Goal: Task Accomplishment & Management: Use online tool/utility

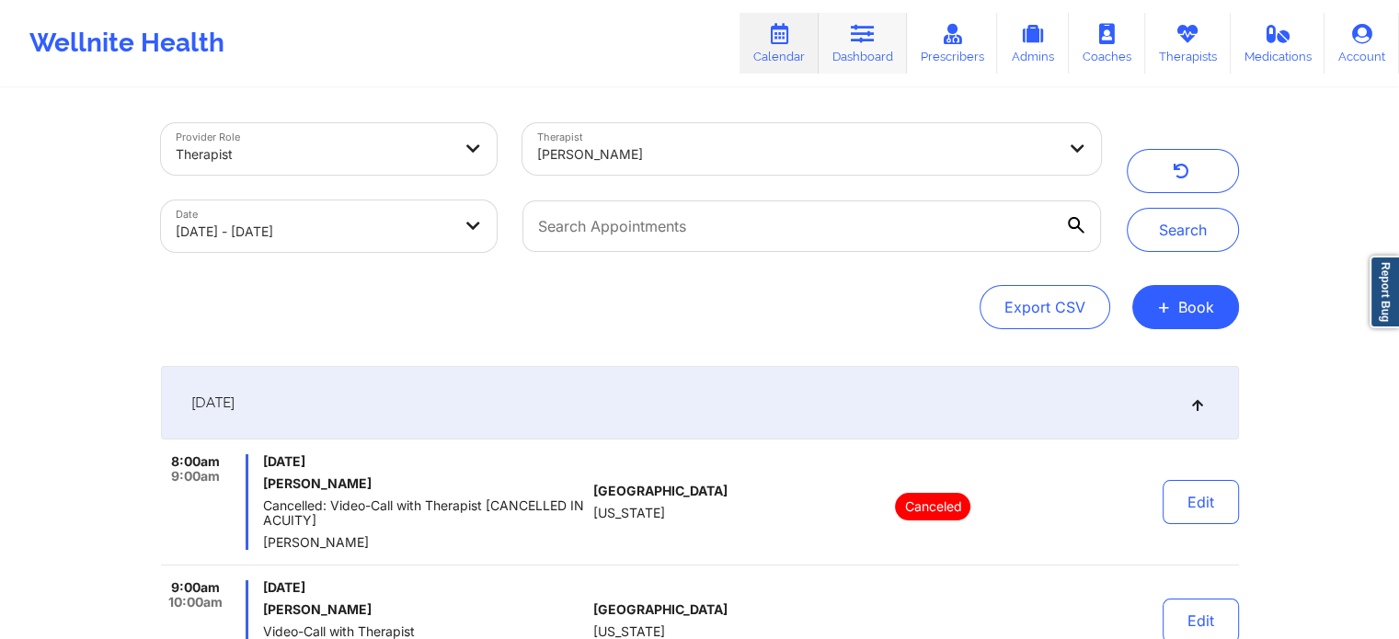
click at [857, 32] on icon at bounding box center [863, 34] width 24 height 20
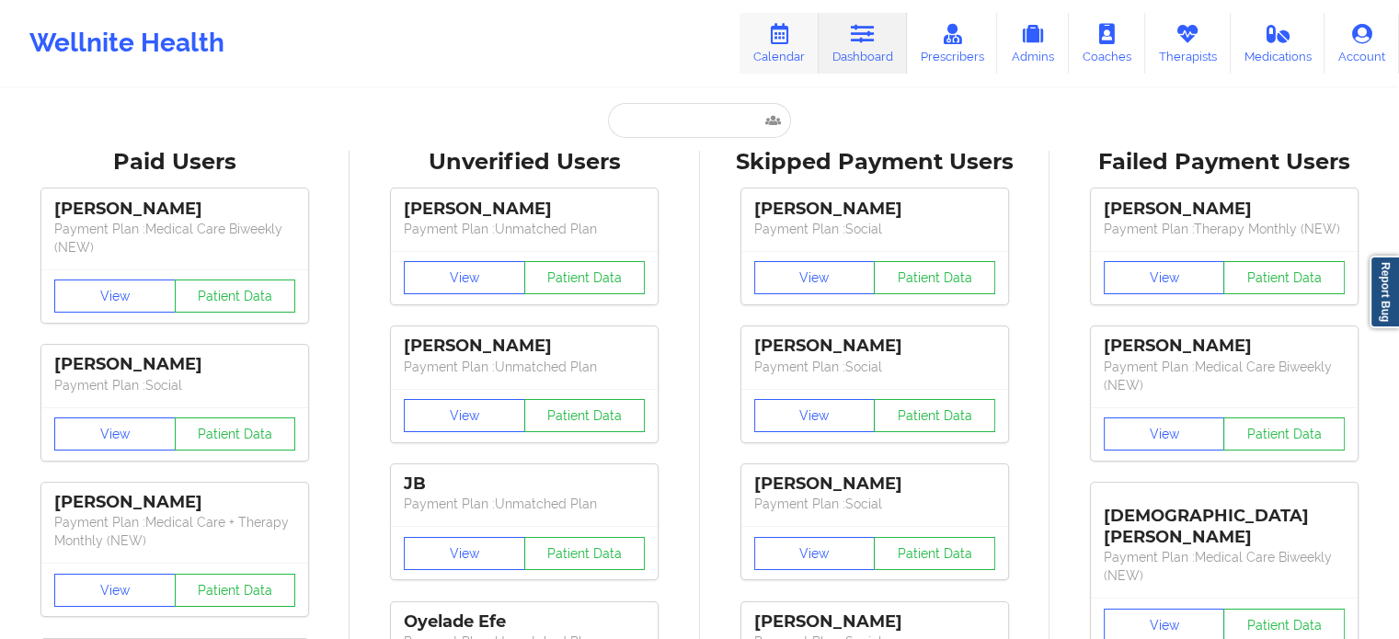
click at [795, 21] on link "Calendar" at bounding box center [778, 43] width 79 height 61
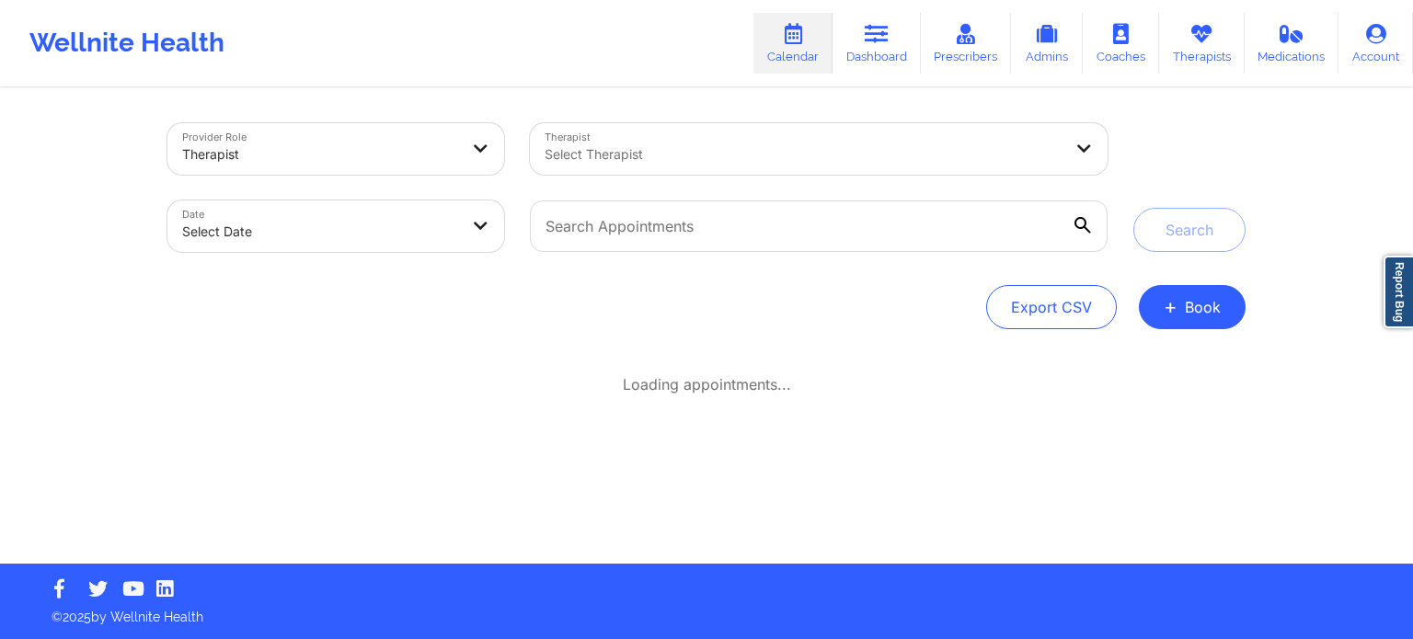
click at [684, 168] on div "Select Therapist" at bounding box center [797, 149] width 534 height 52
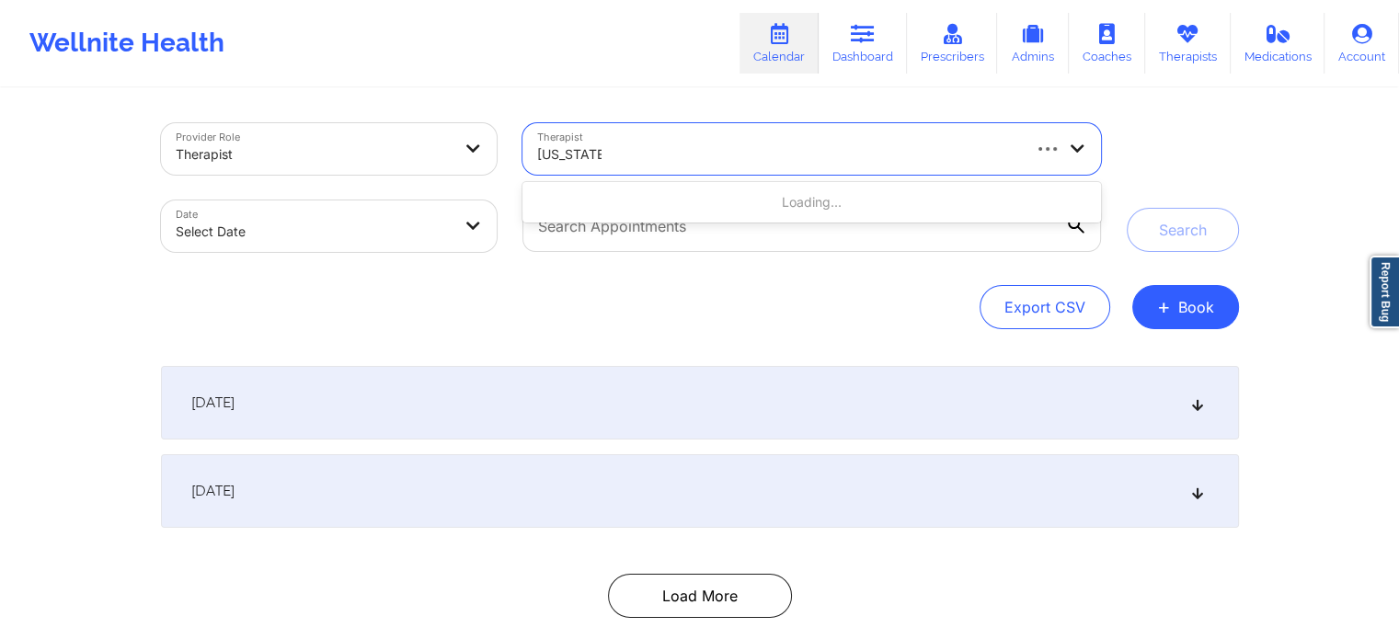
type input "[US_STATE][PERSON_NAME]"
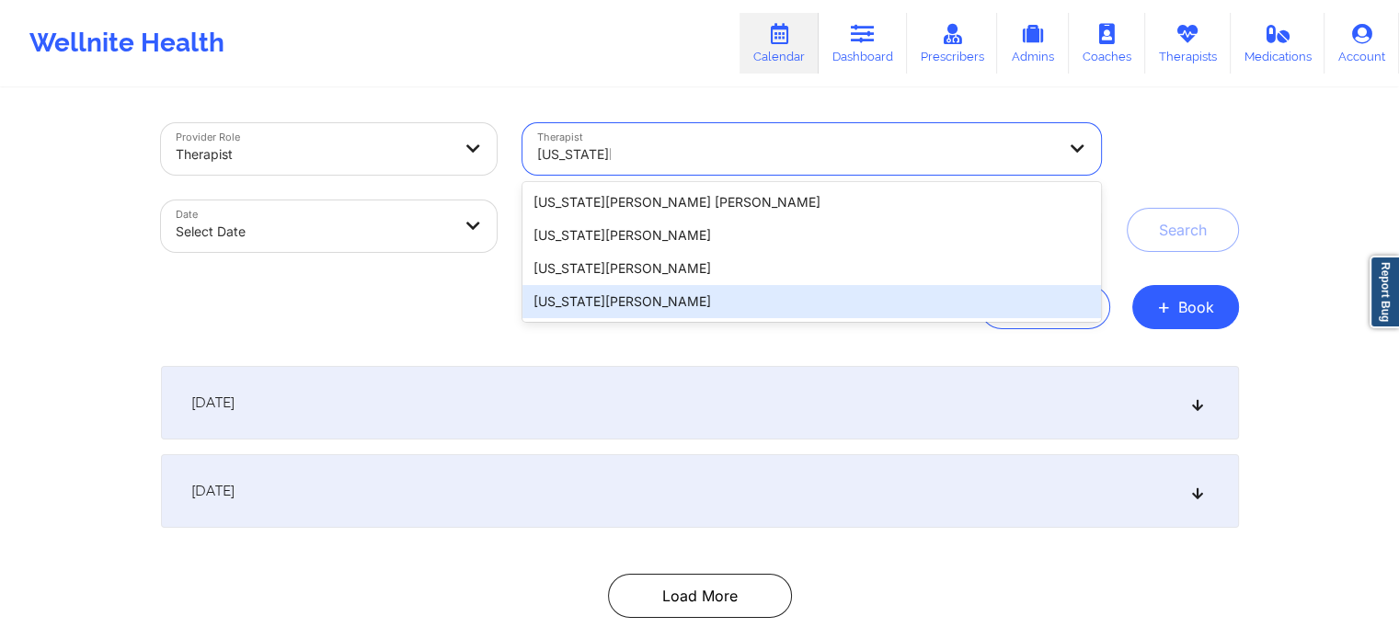
click at [616, 303] on div "[US_STATE][PERSON_NAME]" at bounding box center [811, 301] width 578 height 33
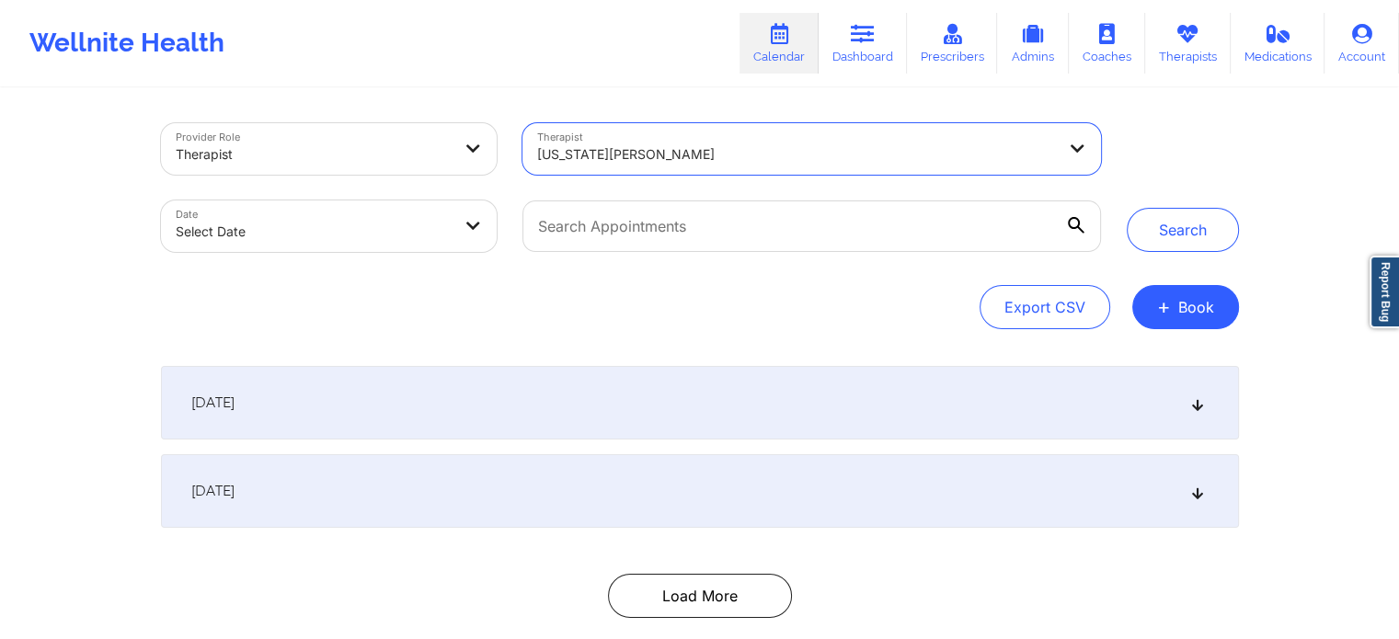
click at [390, 246] on body "Wellnite Health Calendar Dashboard Prescribers Admins Coaches Therapists Medica…" at bounding box center [699, 319] width 1399 height 639
select select "2025-8"
select select "2025-9"
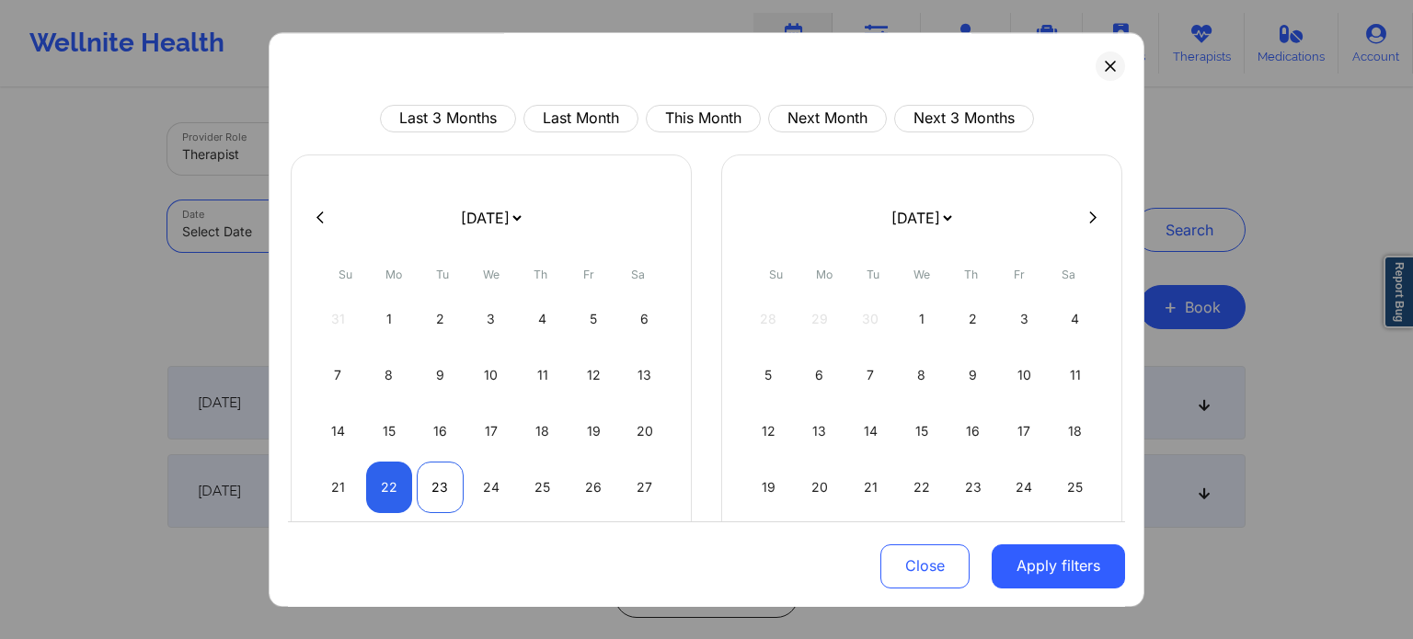
click at [452, 494] on div "23" at bounding box center [440, 488] width 47 height 52
select select "2025-8"
select select "2025-9"
select select "2025-8"
select select "2025-9"
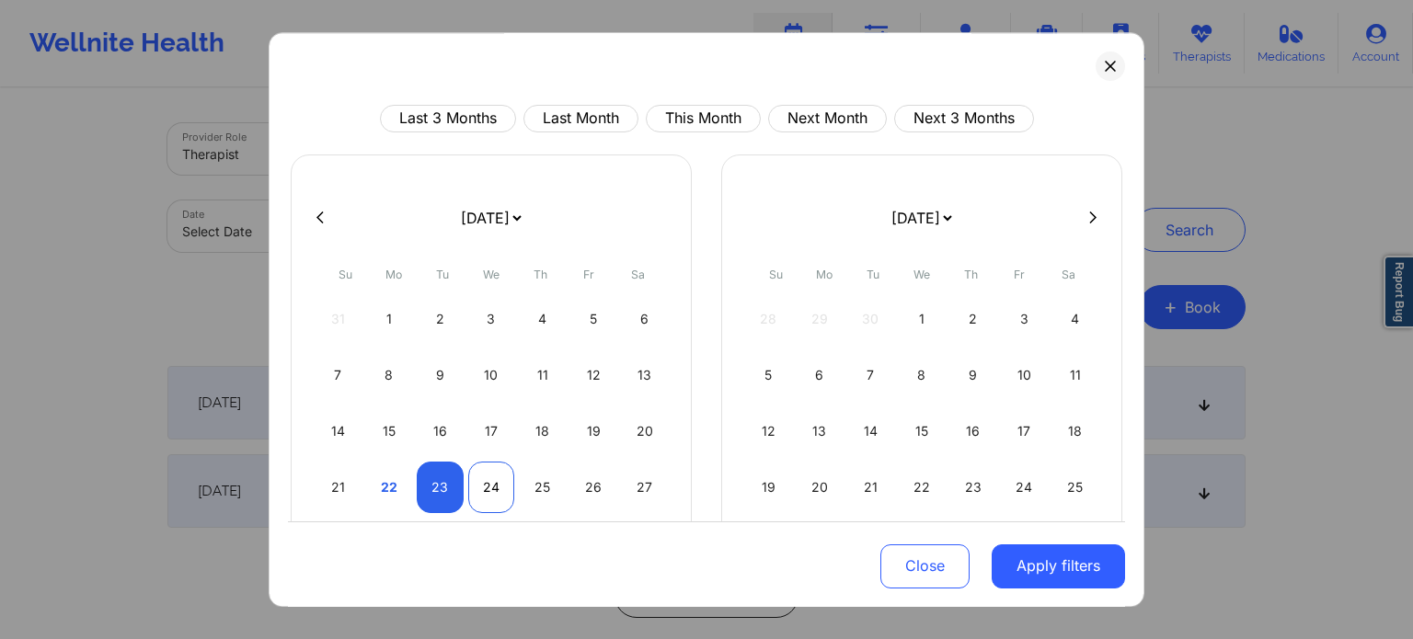
click at [487, 497] on div "24" at bounding box center [491, 488] width 47 height 52
select select "2025-8"
select select "2025-9"
click at [1042, 581] on button "Apply filters" at bounding box center [1057, 566] width 133 height 44
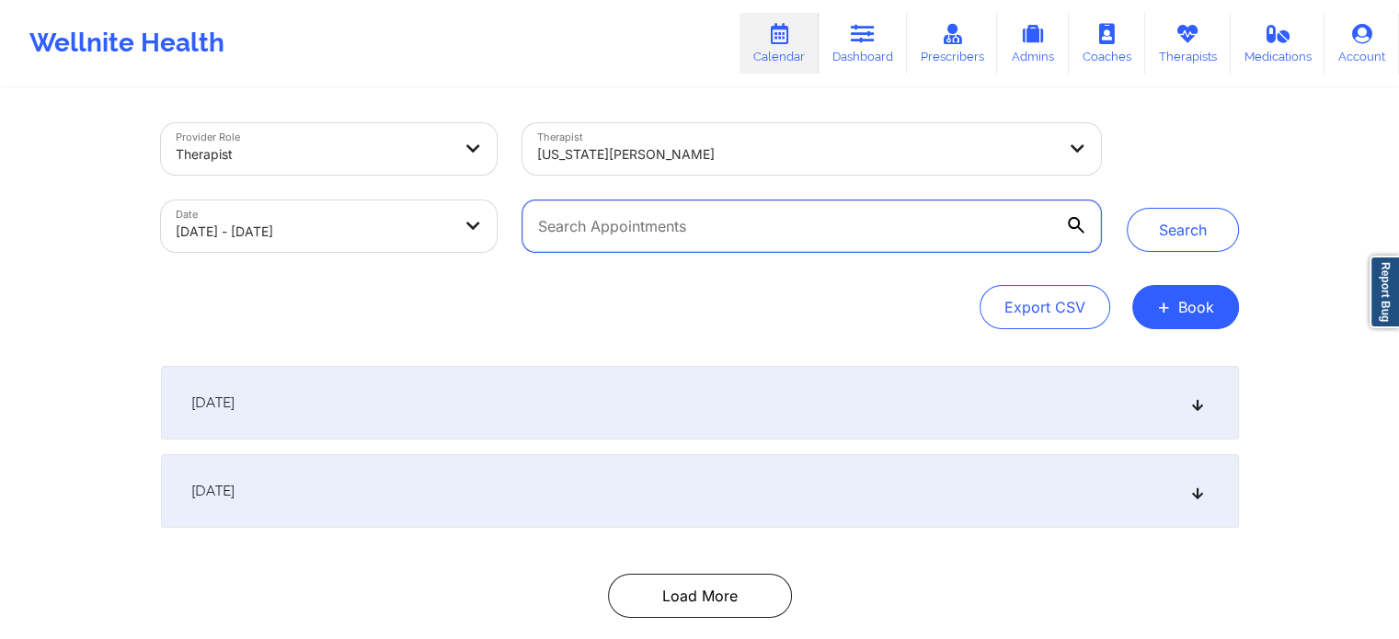
click at [760, 242] on input "text" at bounding box center [811, 226] width 578 height 52
paste input "[EMAIL_ADDRESS][DOMAIN_NAME]"
type input "[EMAIL_ADDRESS][DOMAIN_NAME]"
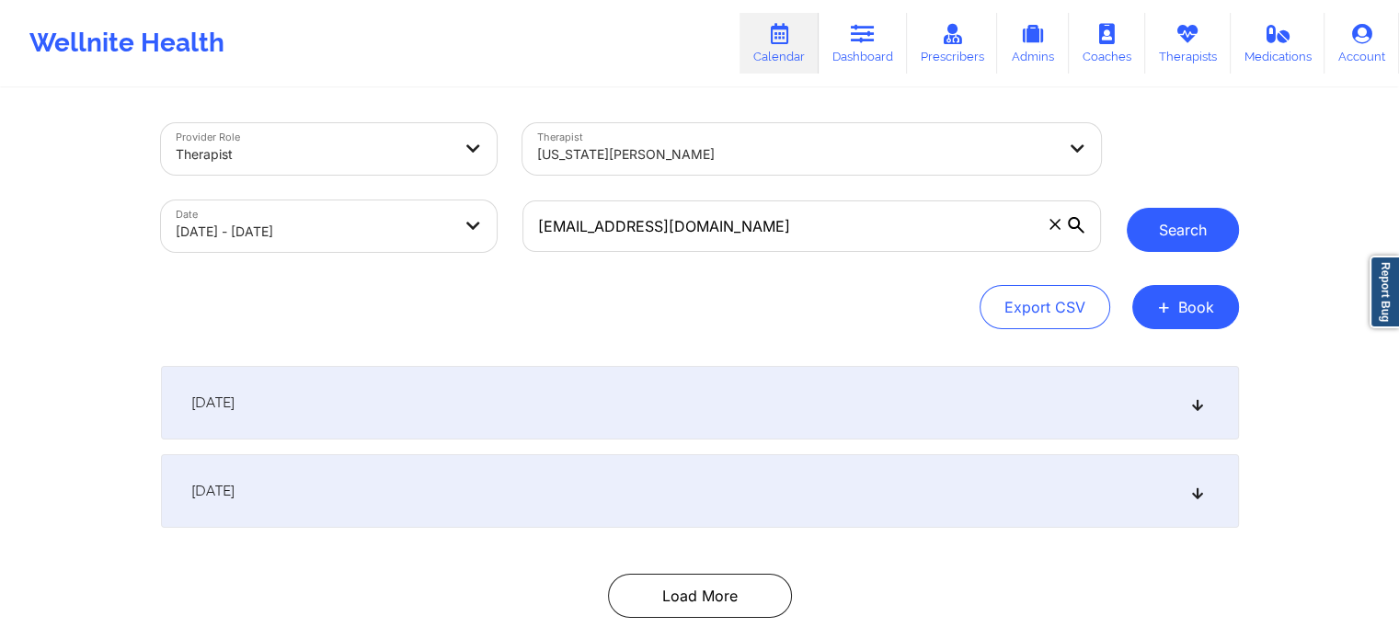
click at [1192, 226] on button "Search" at bounding box center [1183, 230] width 112 height 44
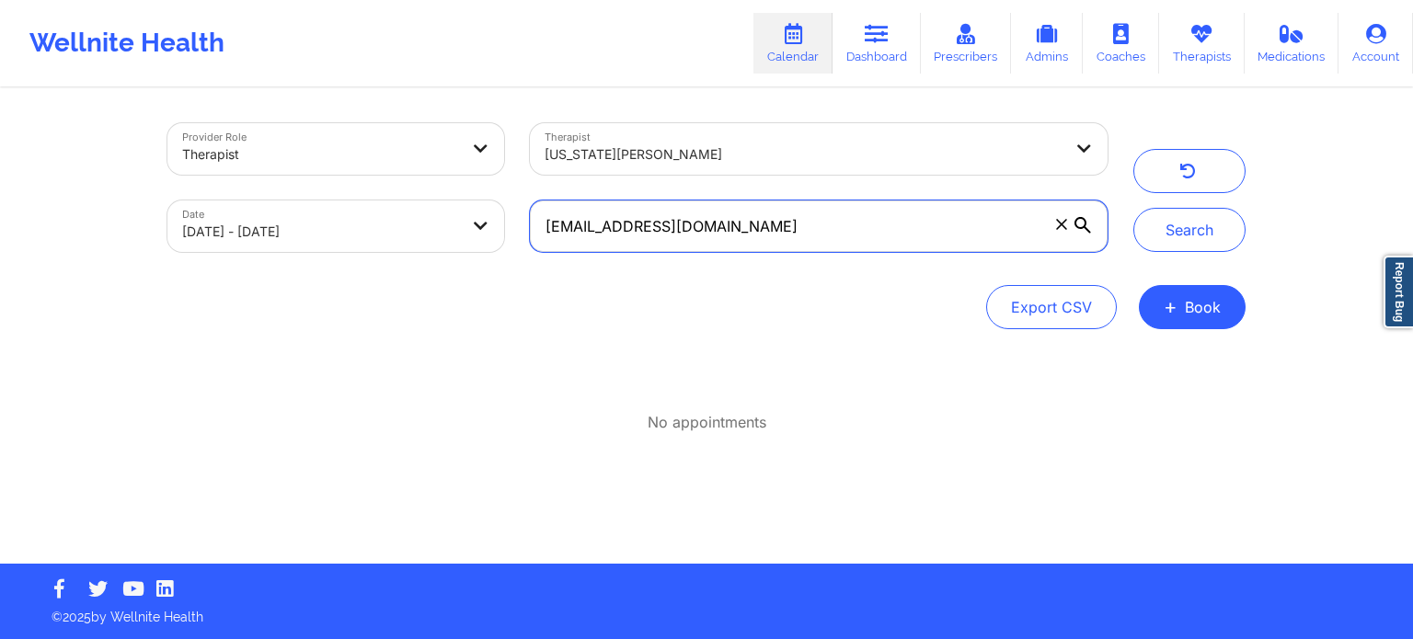
click at [837, 234] on input "[EMAIL_ADDRESS][DOMAIN_NAME]" at bounding box center [819, 226] width 578 height 52
click at [1058, 228] on icon at bounding box center [1061, 224] width 10 height 10
click at [1058, 228] on input "[EMAIL_ADDRESS][DOMAIN_NAME]" at bounding box center [819, 226] width 578 height 52
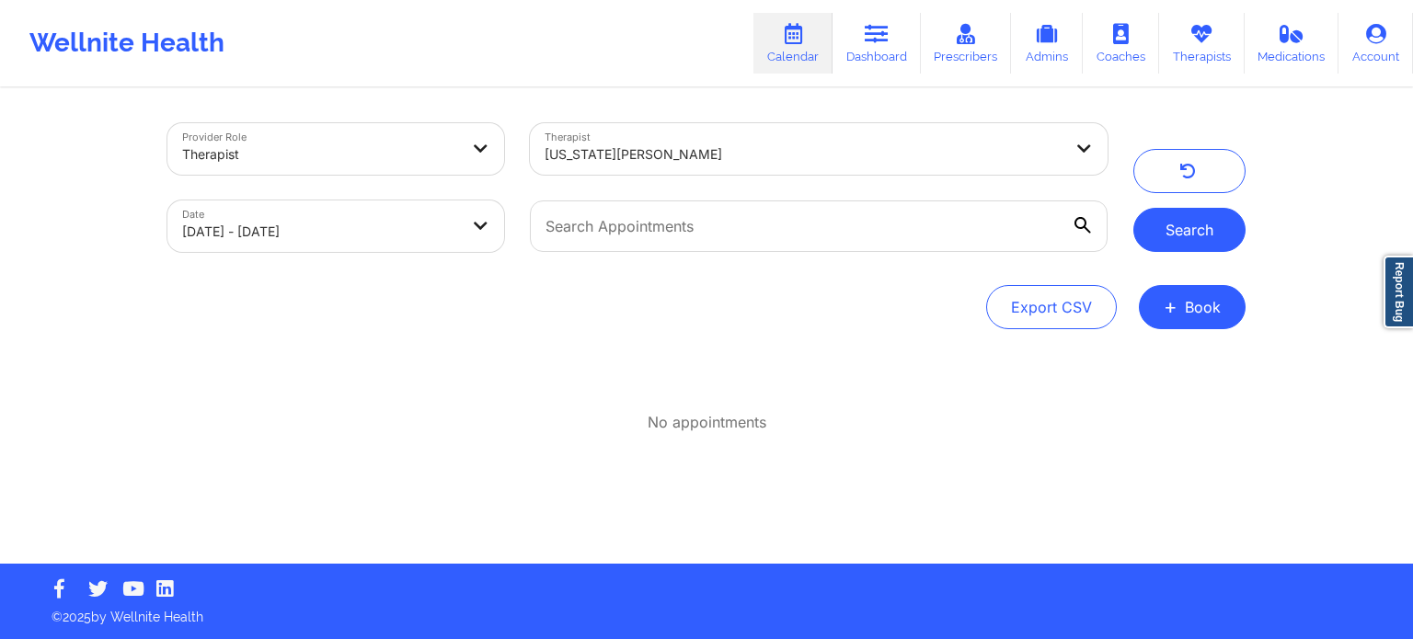
click at [1164, 228] on button "Search" at bounding box center [1189, 230] width 112 height 44
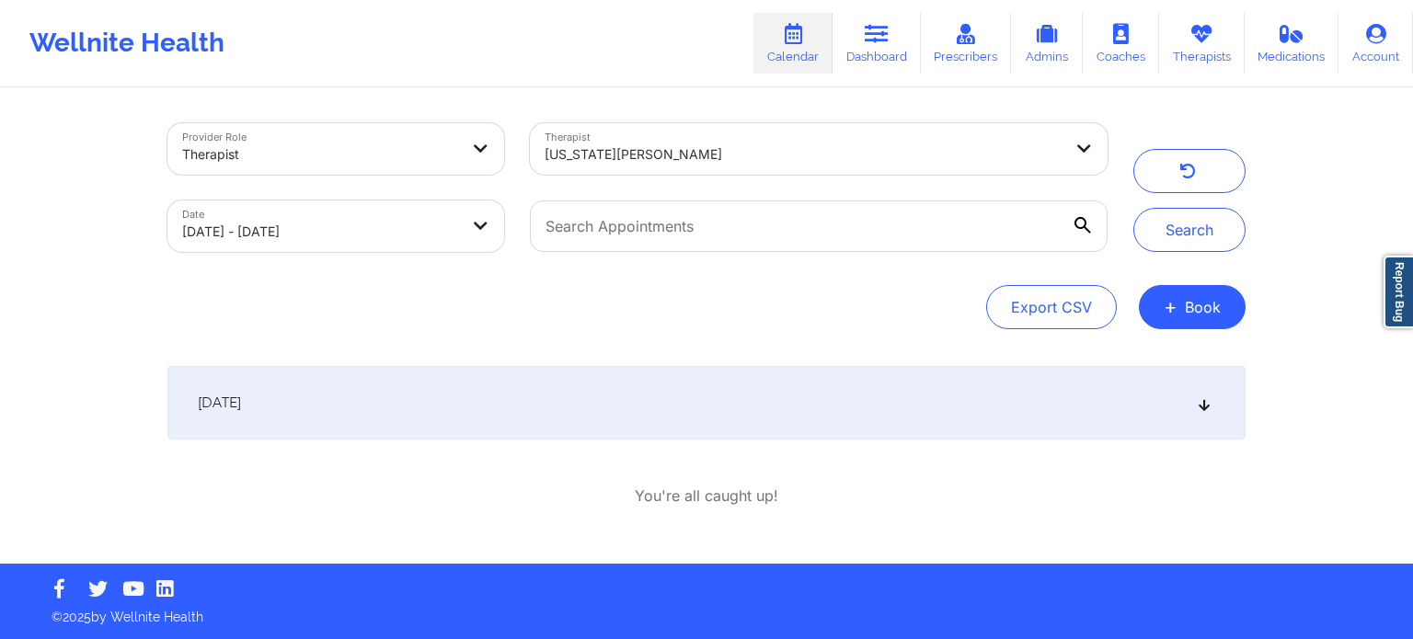
click at [563, 419] on div "[DATE]" at bounding box center [706, 403] width 1078 height 74
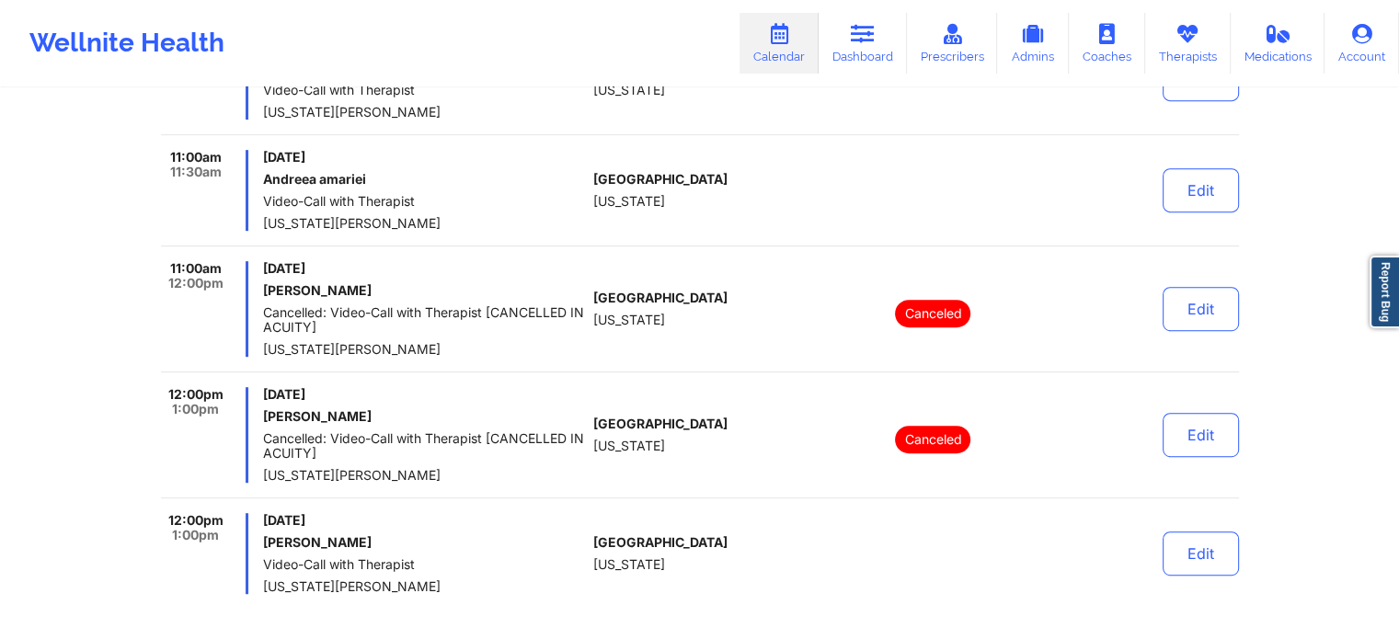
scroll to position [828, 0]
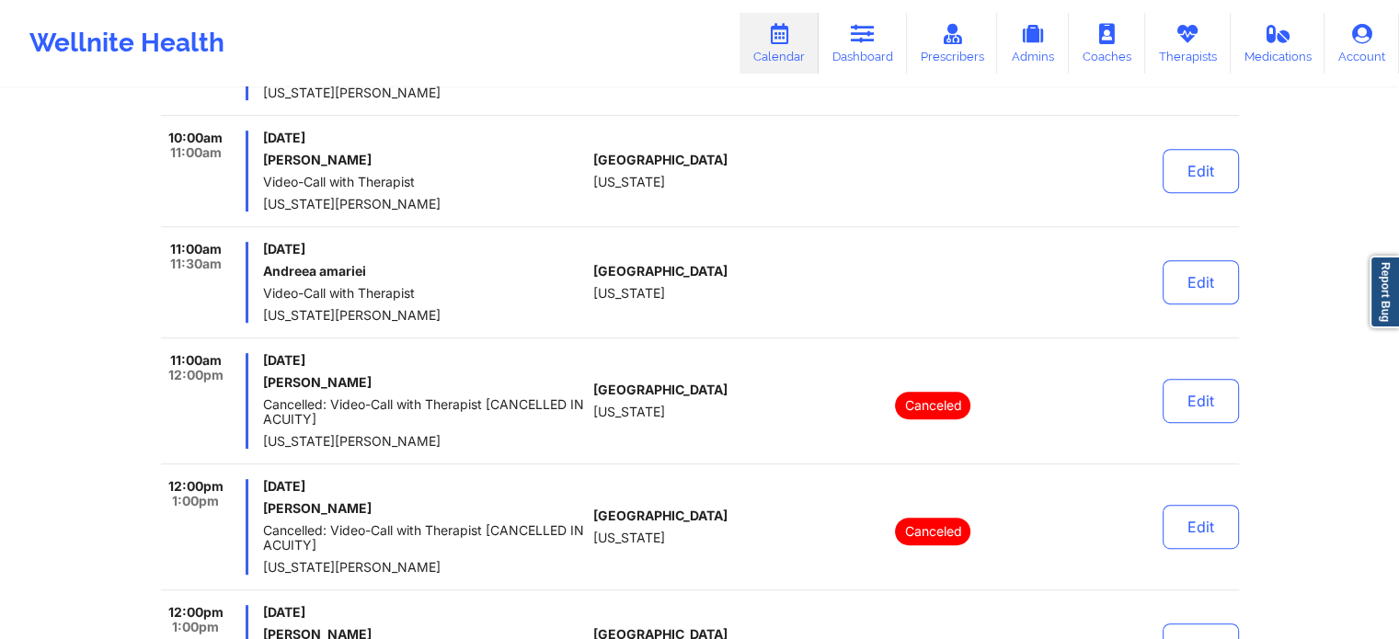
click at [782, 45] on link "Calendar" at bounding box center [778, 43] width 79 height 61
click at [778, 46] on link "Calendar" at bounding box center [778, 43] width 79 height 61
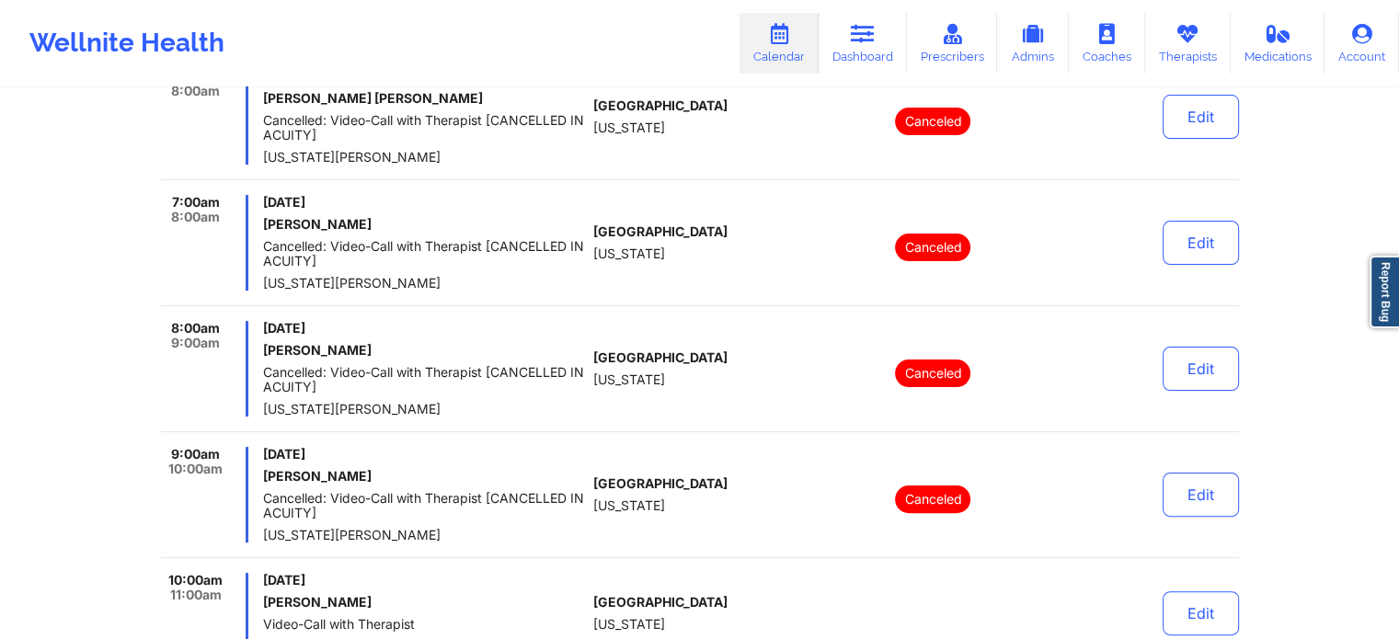
scroll to position [276, 0]
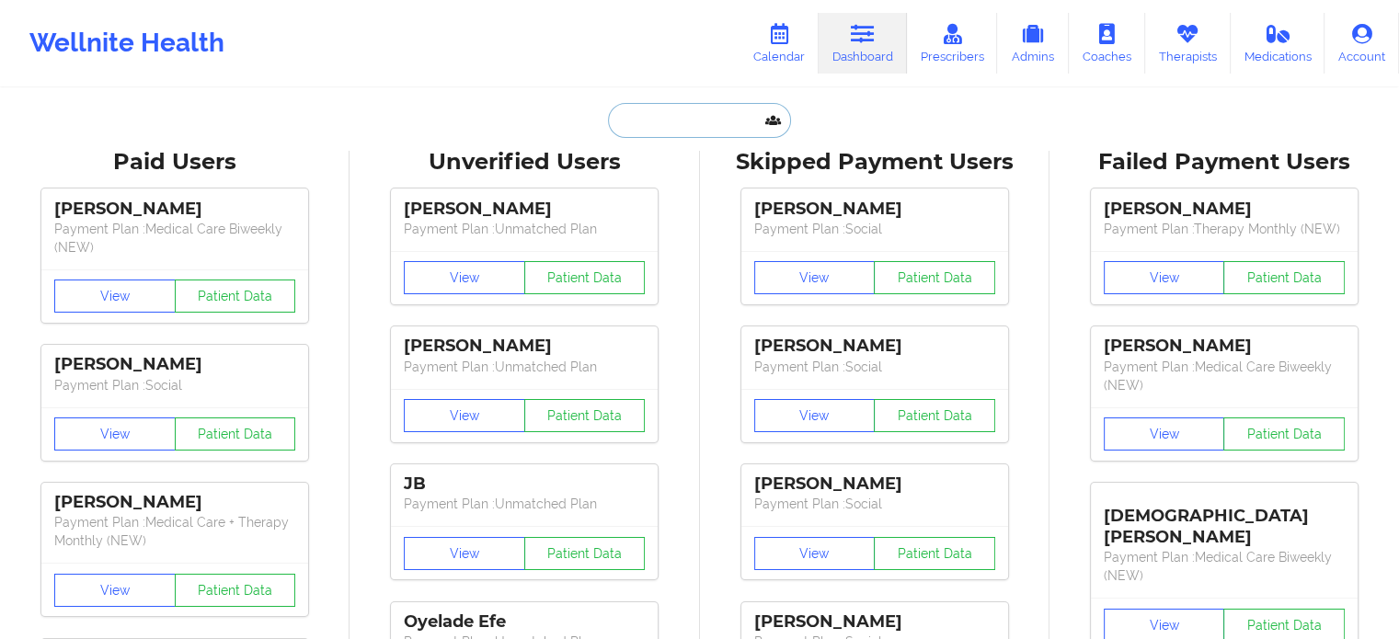
click at [720, 120] on input "text" at bounding box center [699, 120] width 182 height 35
paste input "[EMAIL_ADDRESS][DOMAIN_NAME]"
type input "[EMAIL_ADDRESS][DOMAIN_NAME]"
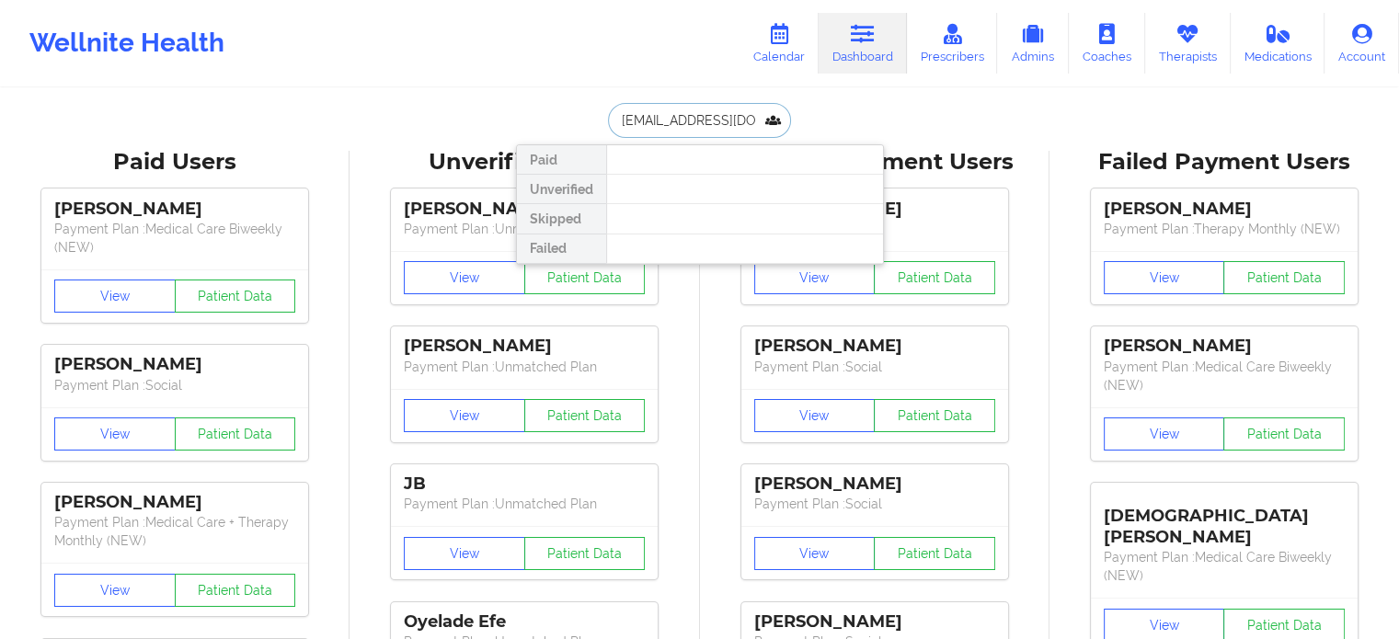
scroll to position [0, 30]
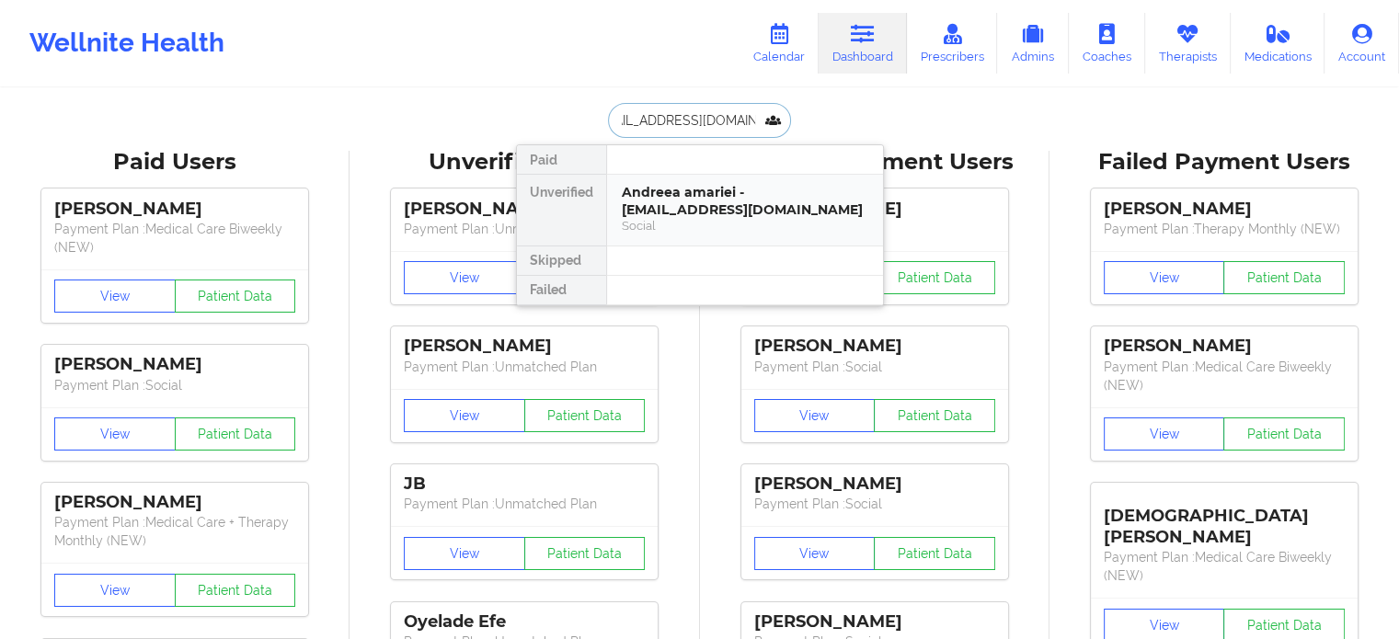
click at [721, 202] on div "Andreea amariei - zoeysventures@gmail.com" at bounding box center [745, 201] width 246 height 34
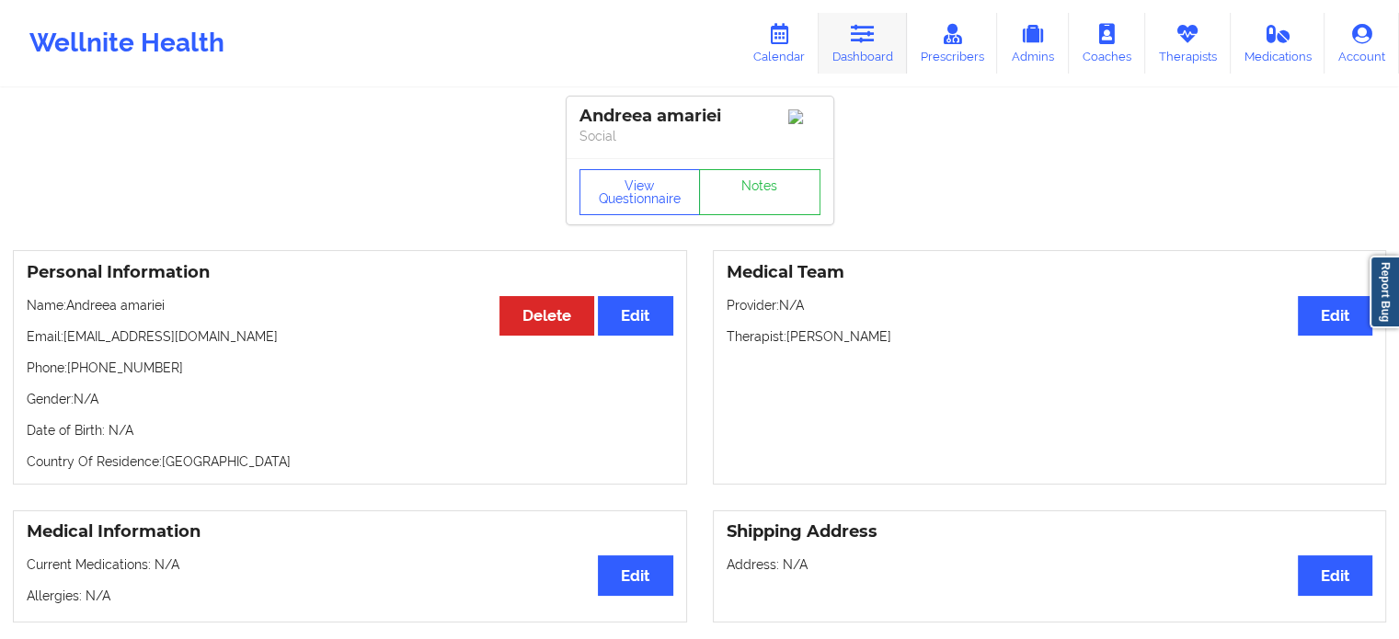
click at [865, 17] on link "Dashboard" at bounding box center [862, 43] width 88 height 61
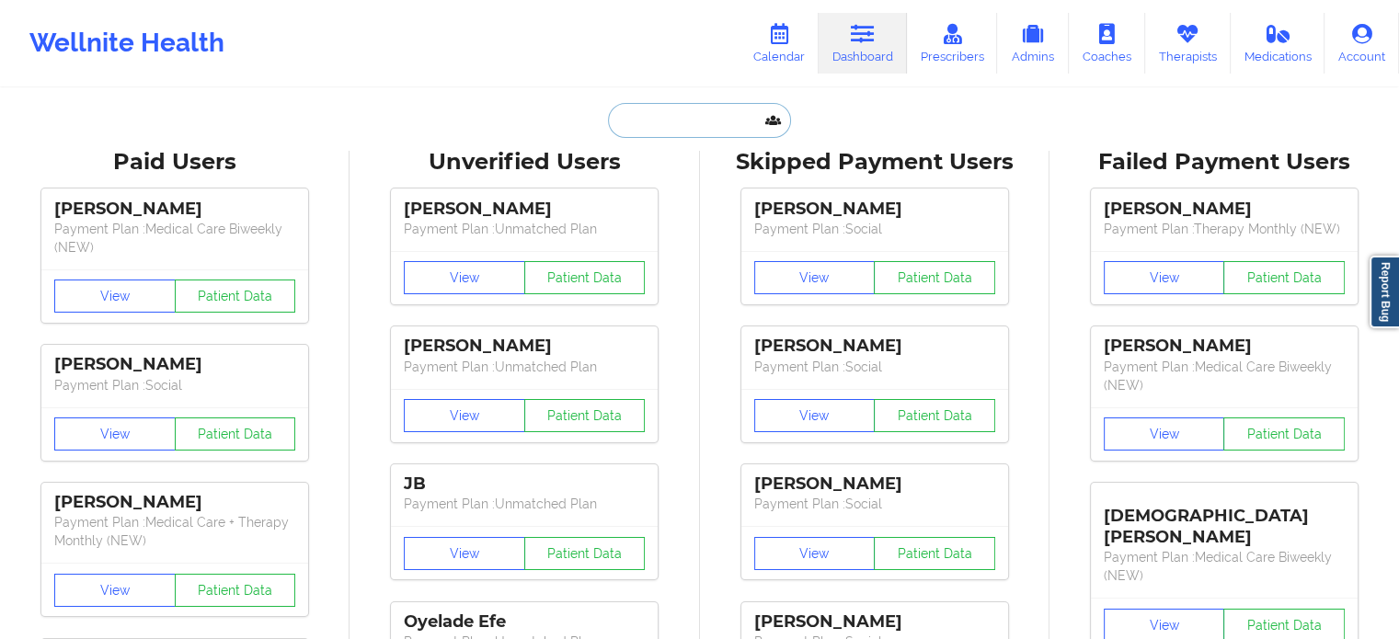
click at [644, 113] on input "text" at bounding box center [699, 120] width 182 height 35
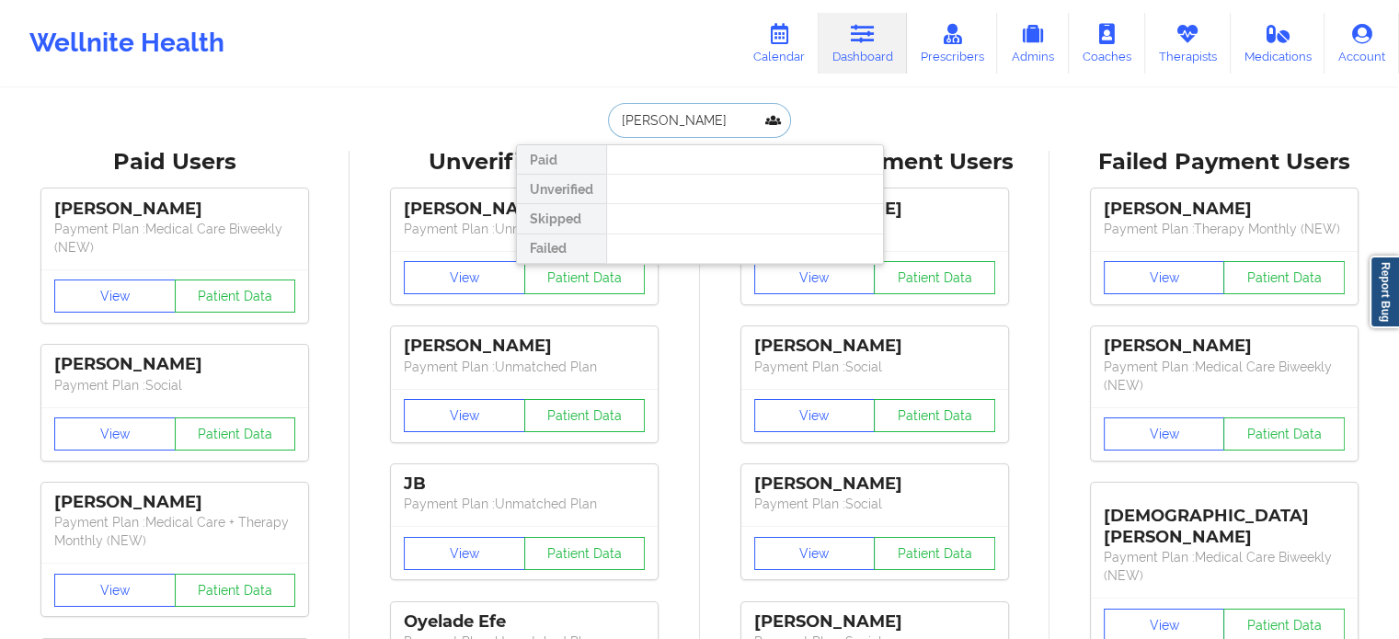
type input "claudia mu"
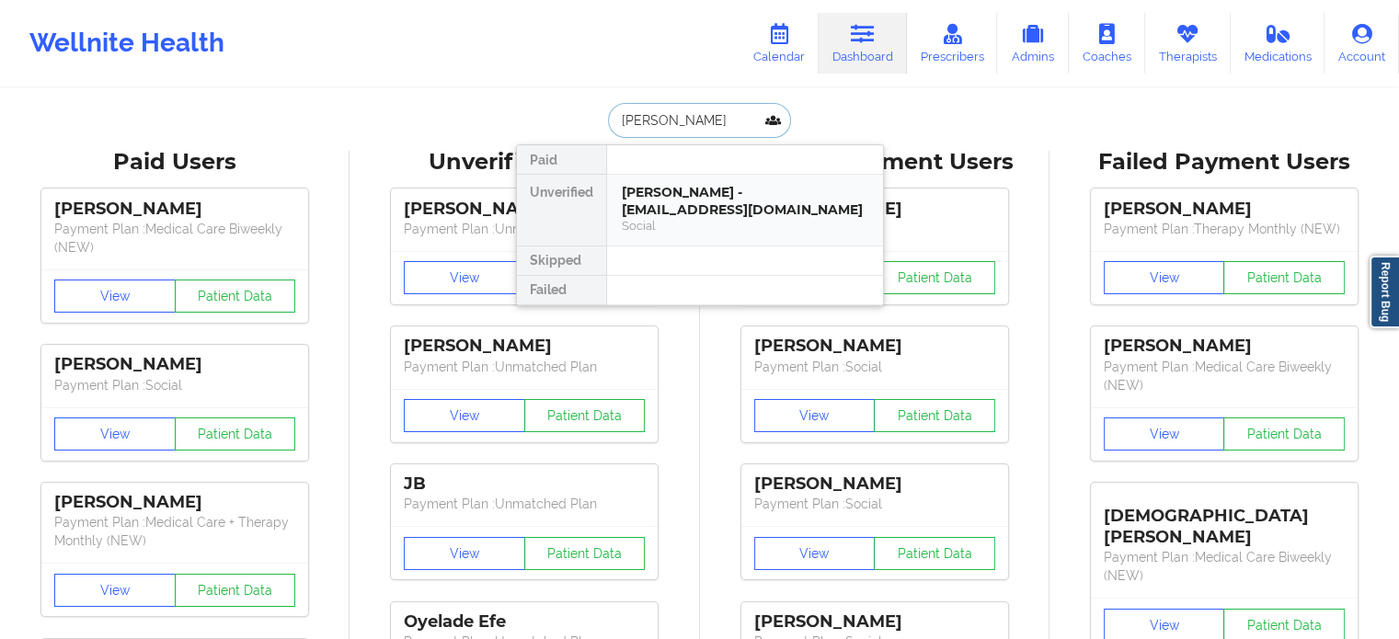
click at [747, 205] on div "Claudia munoz - claudia27.03@hotmail.com" at bounding box center [745, 201] width 246 height 34
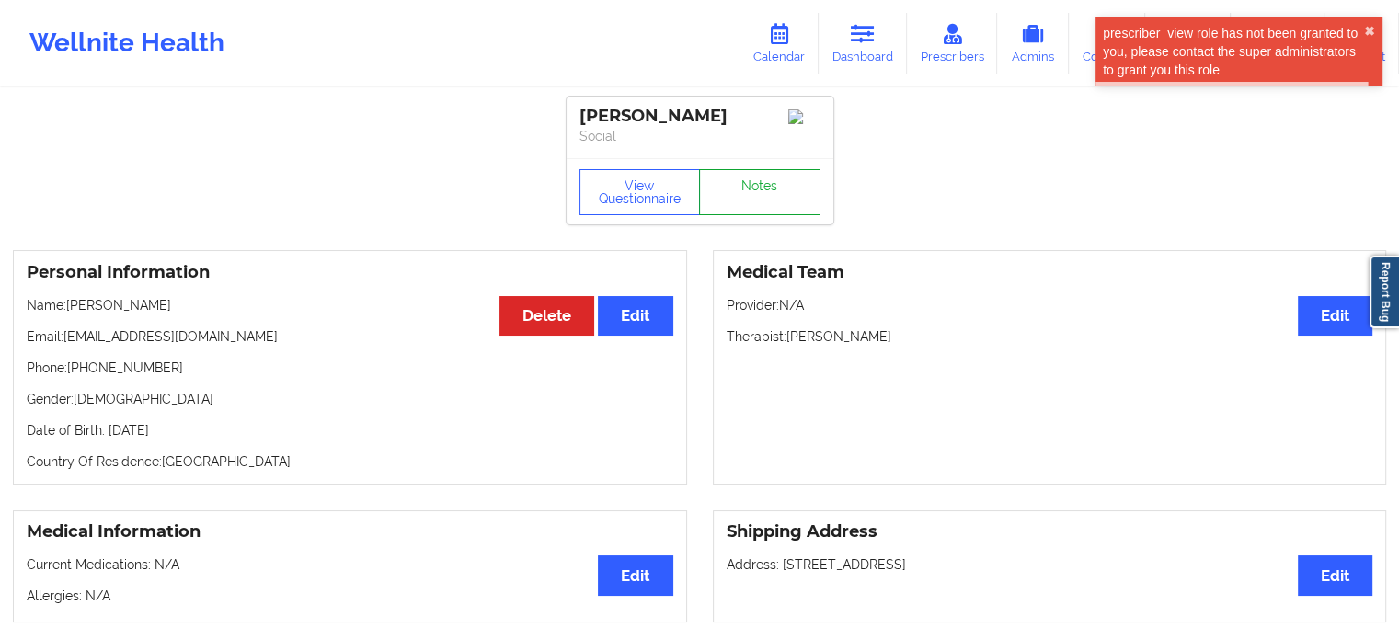
click at [781, 194] on link "Notes" at bounding box center [759, 192] width 121 height 46
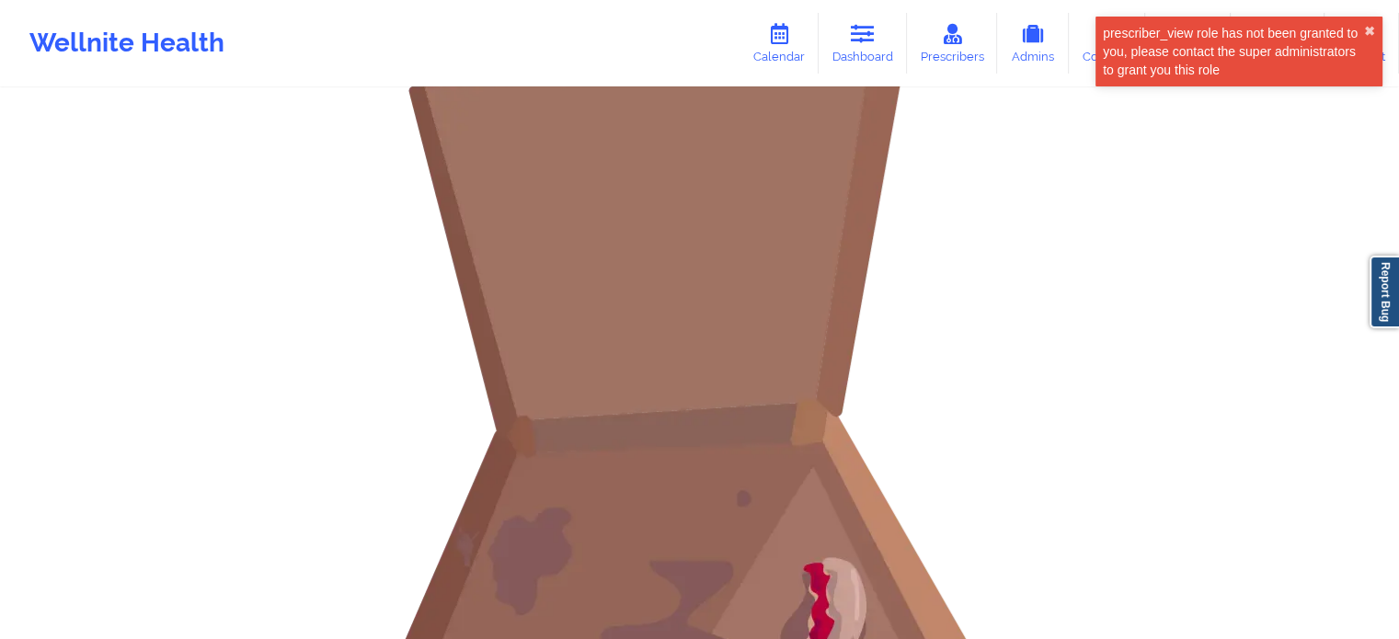
scroll to position [184, 0]
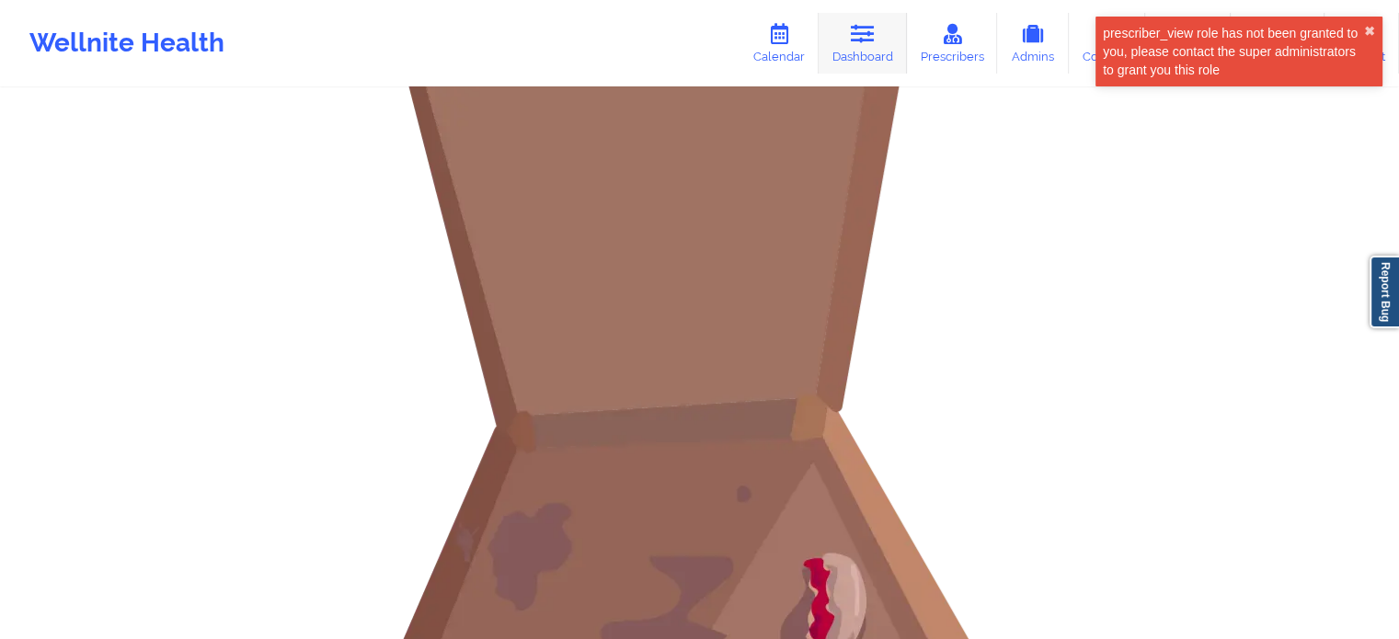
click at [837, 40] on link "Dashboard" at bounding box center [862, 43] width 88 height 61
